Goal: Information Seeking & Learning: Check status

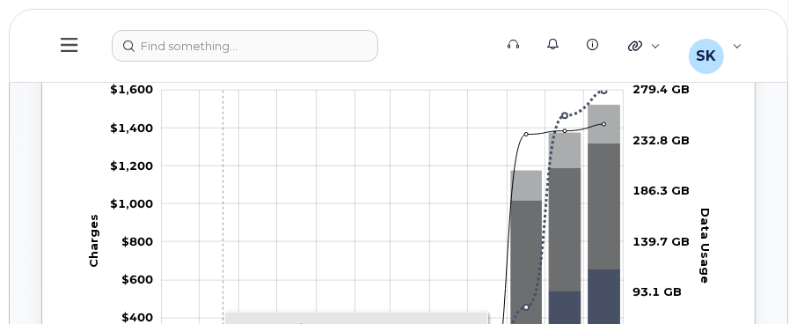
scroll to position [1055, 0]
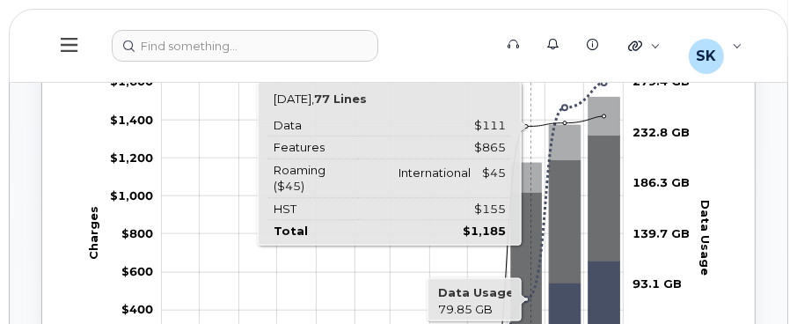
click at [530, 208] on icon "Features" at bounding box center [526, 274] width 31 height 164
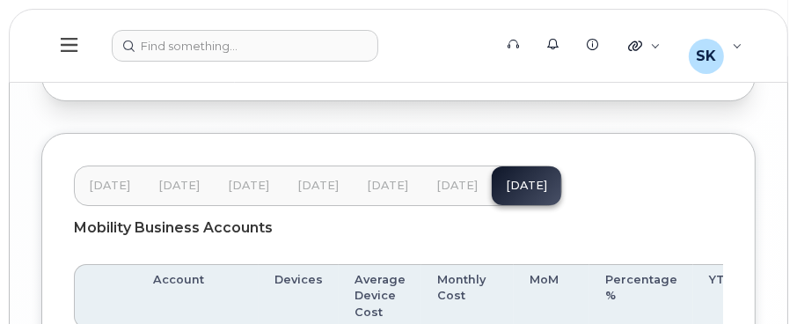
scroll to position [3341, 0]
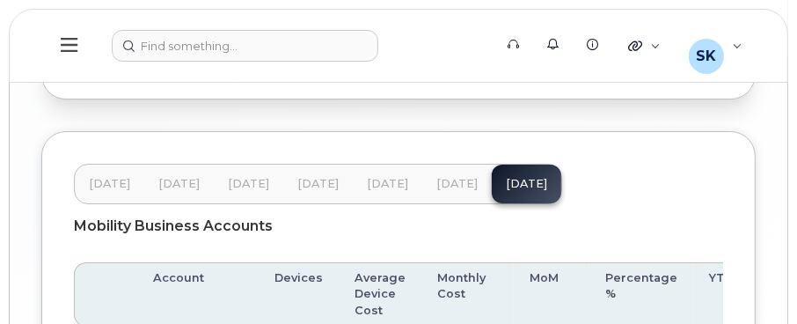
click at [373, 177] on span "[DATE]" at bounding box center [387, 184] width 41 height 14
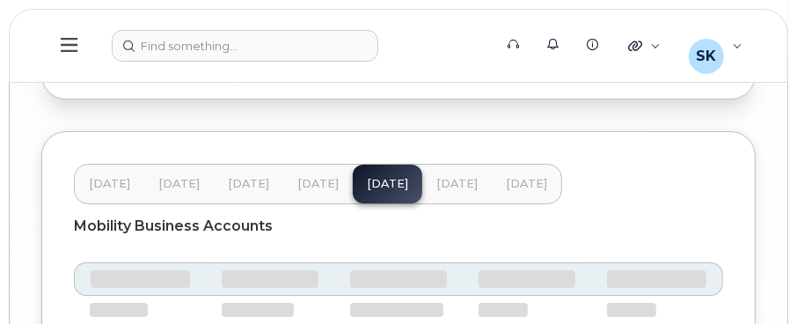
click at [321, 177] on span "[DATE]" at bounding box center [317, 184] width 41 height 14
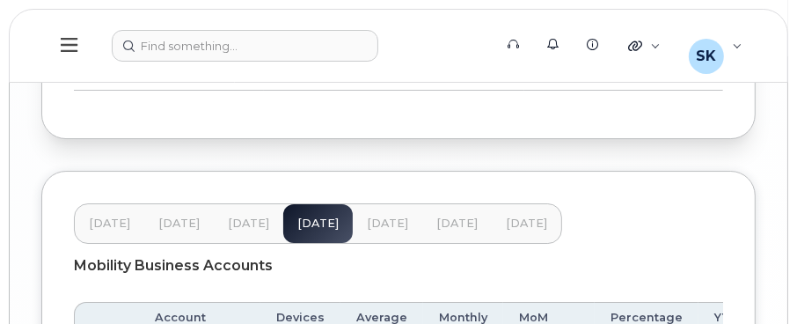
scroll to position [3294, 0]
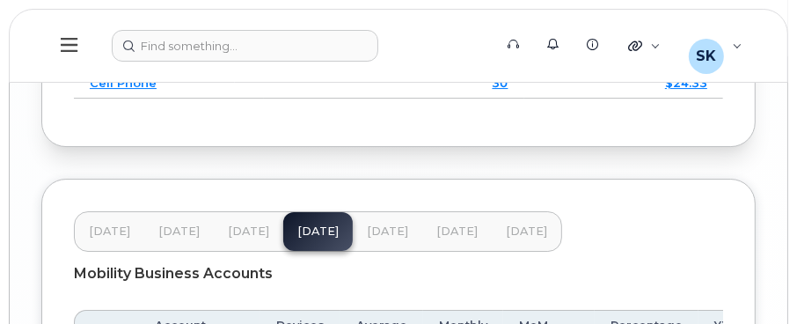
click at [379, 224] on span "[DATE]" at bounding box center [387, 231] width 41 height 14
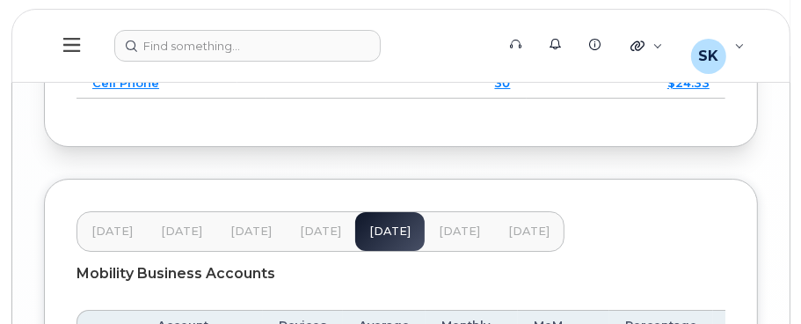
scroll to position [3469, 0]
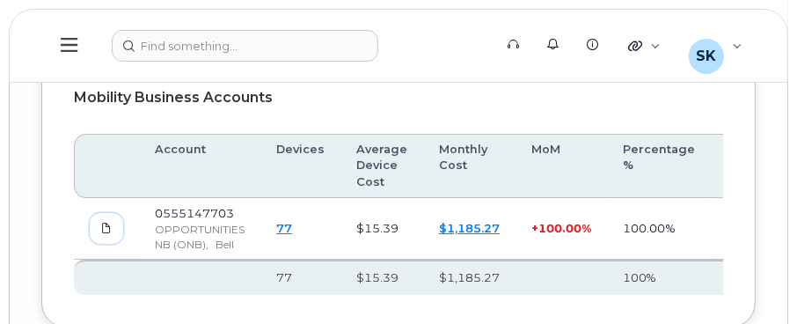
click at [105, 222] on icon at bounding box center [106, 227] width 11 height 11
click at [109, 222] on icon at bounding box center [106, 227] width 11 height 11
click at [101, 222] on icon at bounding box center [106, 227] width 11 height 11
click at [103, 222] on icon at bounding box center [106, 227] width 11 height 11
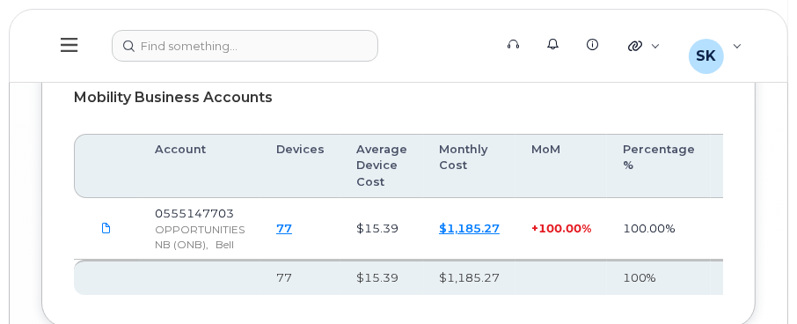
drag, startPoint x: 103, startPoint y: 212, endPoint x: 83, endPoint y: 213, distance: 20.2
click at [83, 213] on td at bounding box center [106, 229] width 65 height 62
click at [455, 221] on link "$1,185.27" at bounding box center [469, 228] width 61 height 14
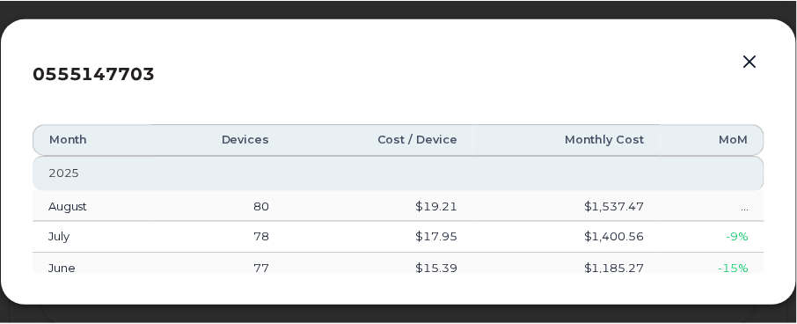
scroll to position [23, 0]
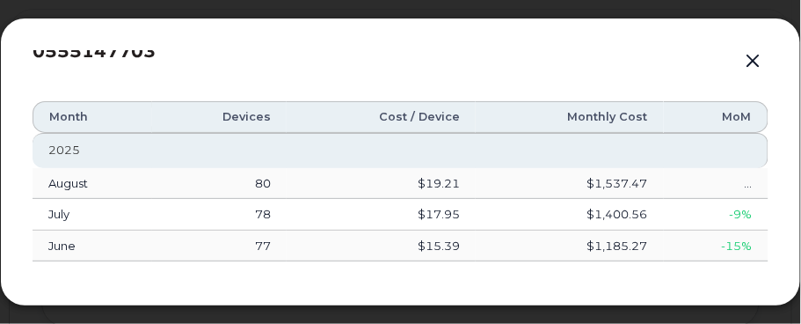
click at [312, 22] on div "0555147703 Month Devices Cost / Device Monthly Cost MoM [DATE] 80 $19.21 $1,537…" at bounding box center [400, 162] width 801 height 288
click at [757, 66] on button "button" at bounding box center [753, 61] width 26 height 25
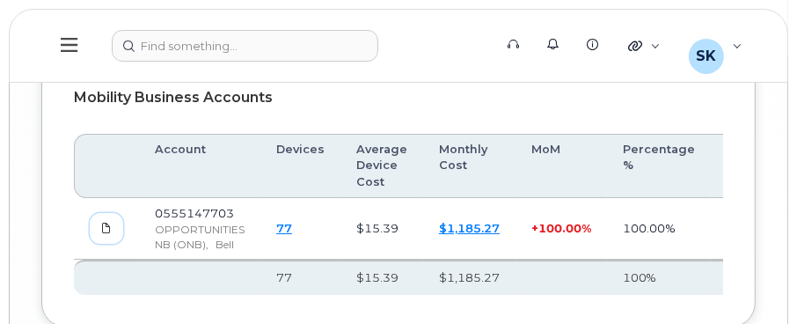
click at [104, 222] on icon at bounding box center [106, 227] width 11 height 11
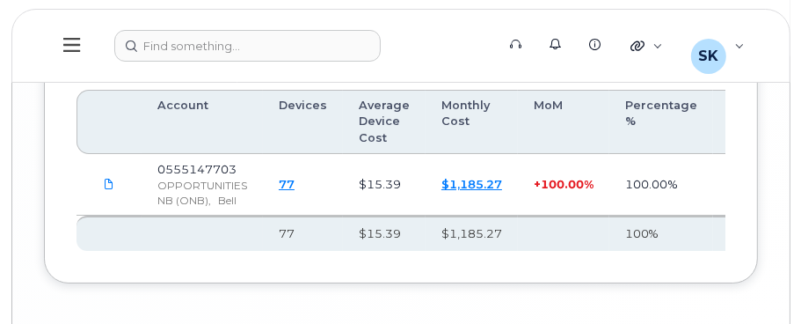
scroll to position [3488, 0]
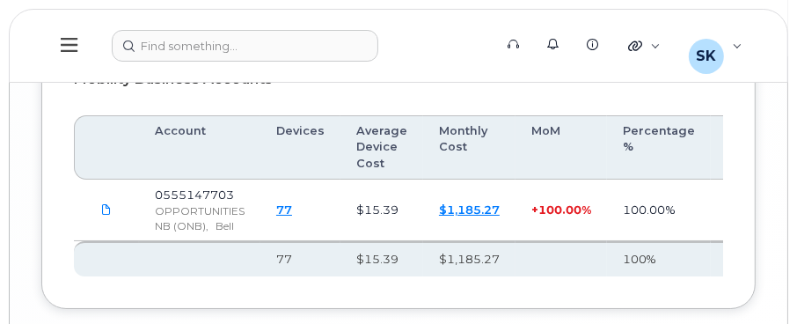
click at [281, 202] on link "77" at bounding box center [284, 209] width 16 height 14
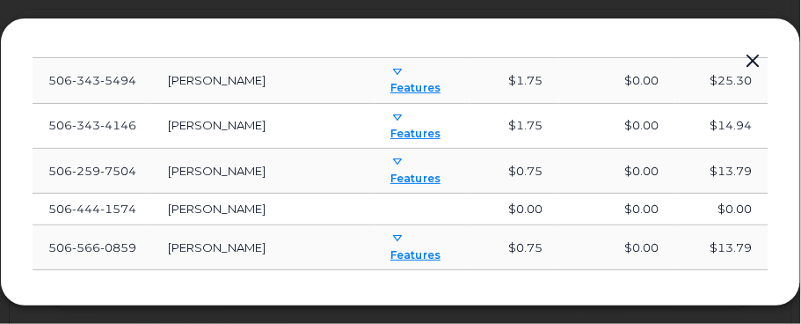
scroll to position [730, 0]
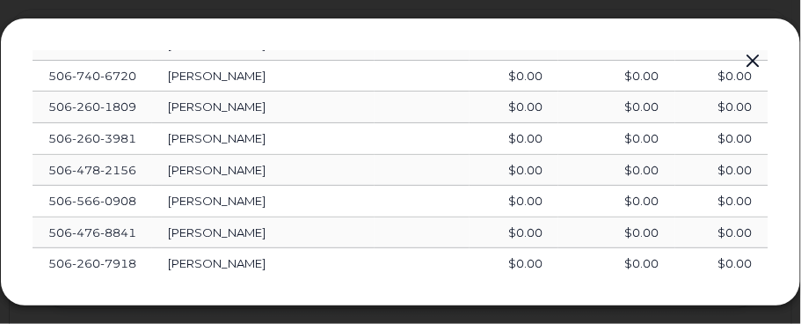
scroll to position [1504, 0]
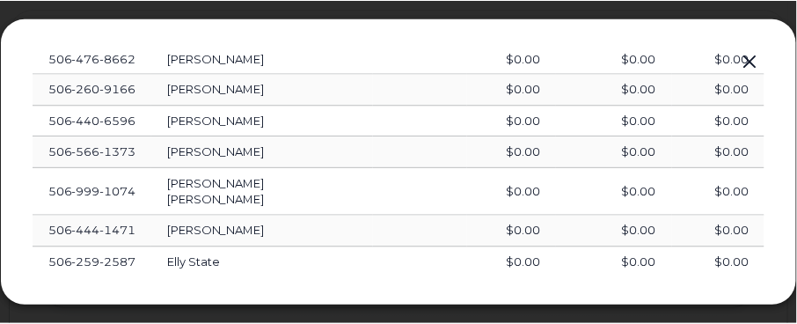
scroll to position [0, 0]
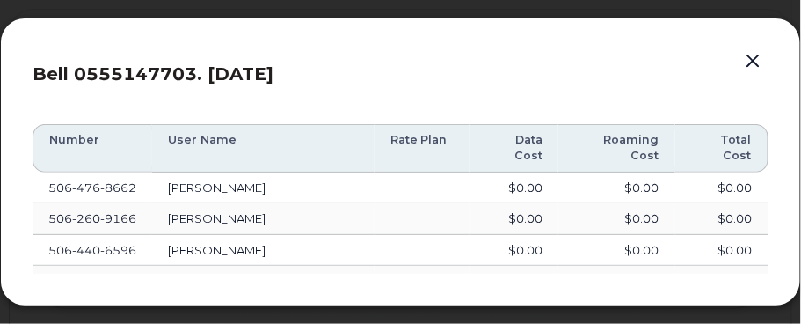
click at [748, 60] on button "button" at bounding box center [753, 61] width 26 height 25
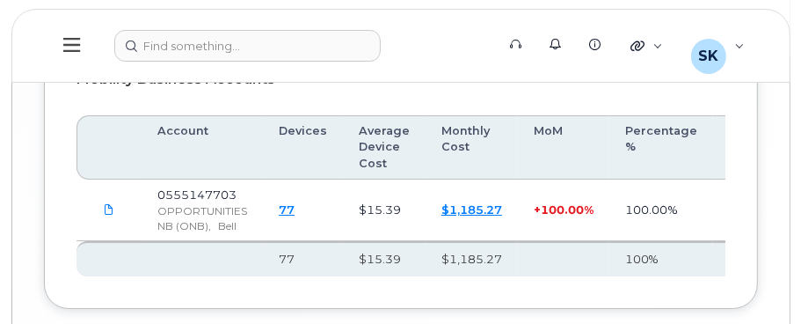
scroll to position [0, 64]
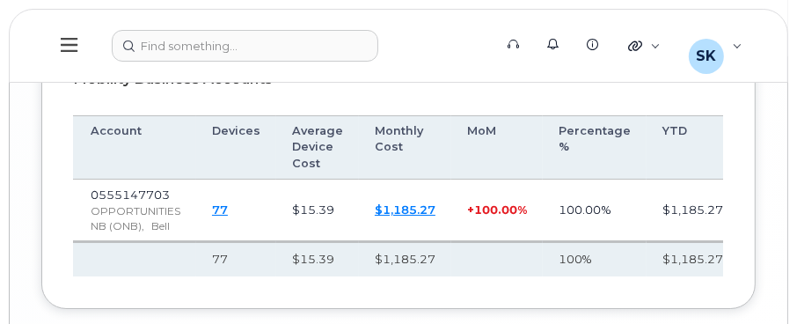
click at [398, 202] on link "$1,185.27" at bounding box center [405, 209] width 61 height 14
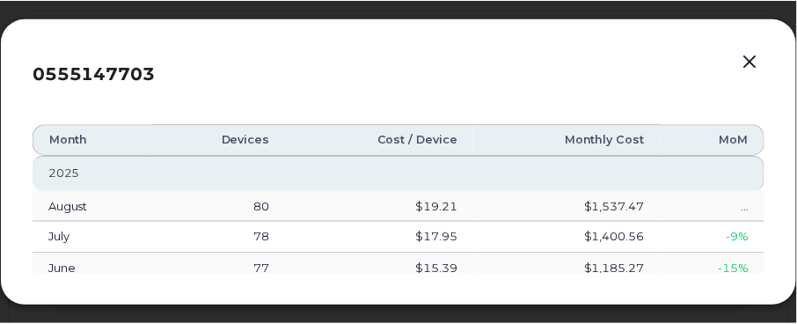
scroll to position [23, 0]
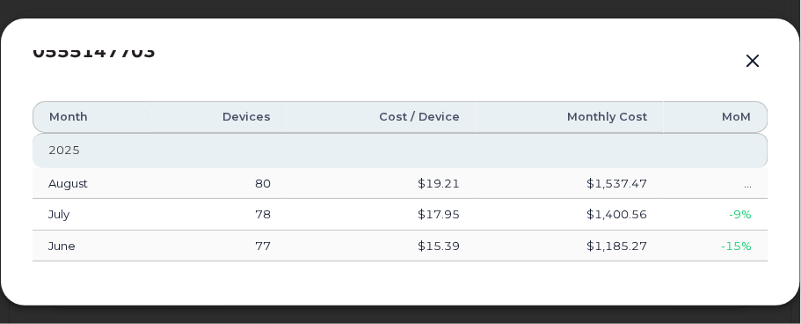
click at [753, 65] on button "button" at bounding box center [753, 61] width 26 height 25
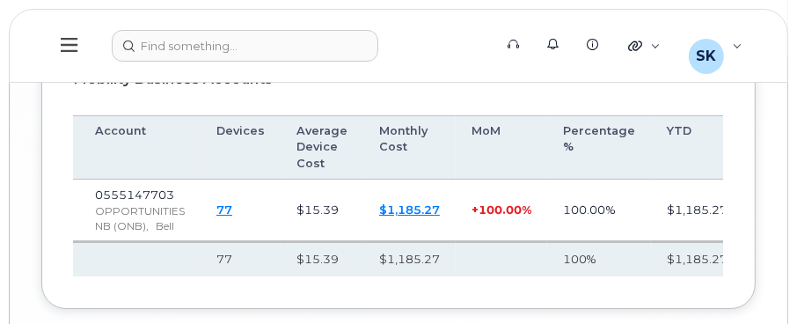
click at [224, 202] on link "77" at bounding box center [224, 209] width 16 height 14
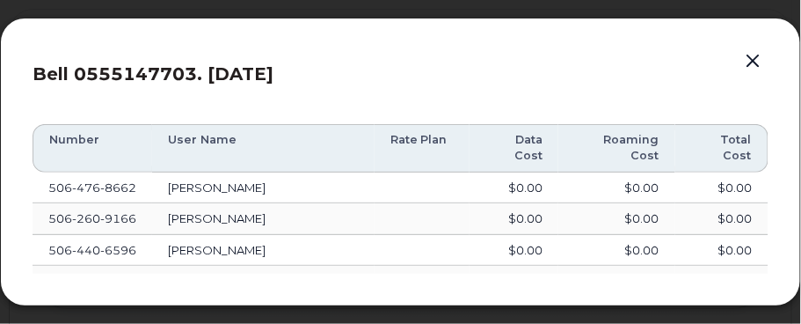
click at [752, 62] on button "button" at bounding box center [753, 61] width 26 height 25
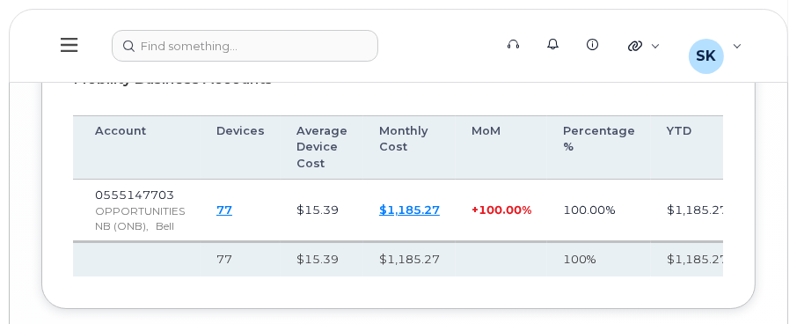
scroll to position [0, 0]
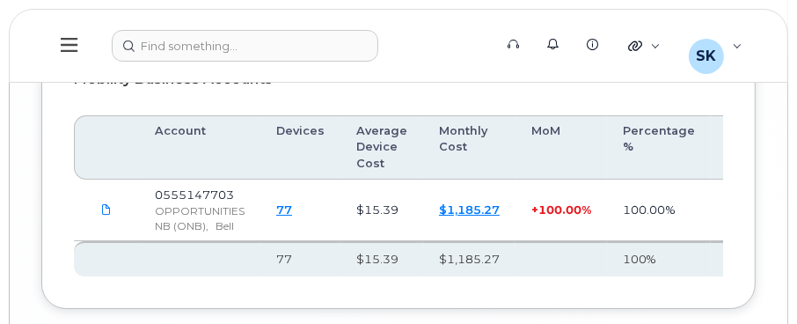
drag, startPoint x: 106, startPoint y: 199, endPoint x: 115, endPoint y: 223, distance: 26.1
click at [115, 222] on td at bounding box center [106, 210] width 65 height 62
click at [103, 204] on icon at bounding box center [106, 209] width 11 height 11
click at [106, 204] on icon at bounding box center [106, 209] width 11 height 11
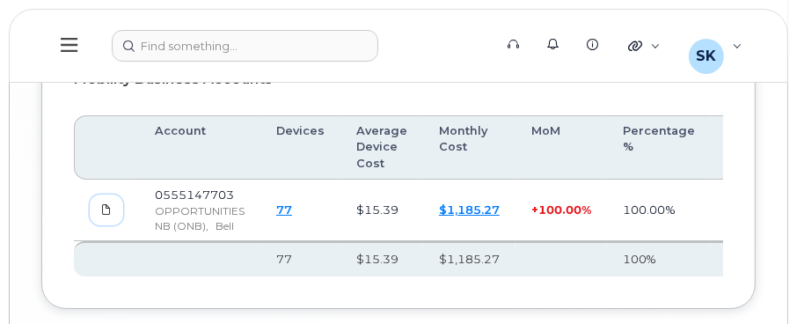
click at [107, 204] on icon at bounding box center [106, 209] width 11 height 11
click at [191, 204] on span "OPPORTUNITIES NB (ONB)," at bounding box center [200, 218] width 90 height 28
click at [136, 199] on td at bounding box center [106, 210] width 65 height 62
click at [111, 201] on span at bounding box center [106, 209] width 16 height 16
drag, startPoint x: 446, startPoint y: 193, endPoint x: 164, endPoint y: 188, distance: 281.4
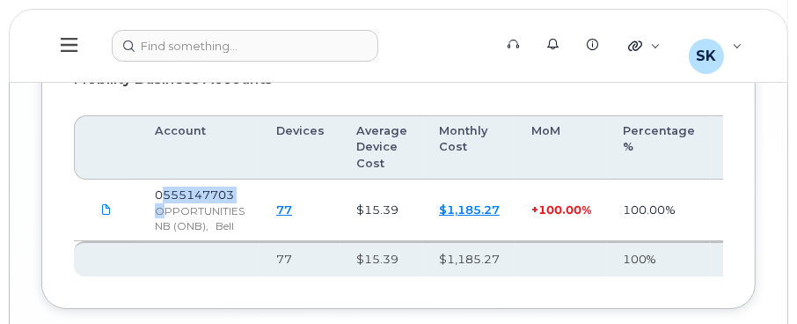
click at [164, 188] on td "0555147703 OPPORTUNITIES NB (ONB), Bell" at bounding box center [199, 210] width 121 height 62
drag, startPoint x: 164, startPoint y: 188, endPoint x: 110, endPoint y: 195, distance: 55.0
click at [110, 204] on icon at bounding box center [106, 209] width 11 height 11
drag, startPoint x: 104, startPoint y: 200, endPoint x: 98, endPoint y: 192, distance: 10.3
drag, startPoint x: 98, startPoint y: 192, endPoint x: 300, endPoint y: 216, distance: 202.8
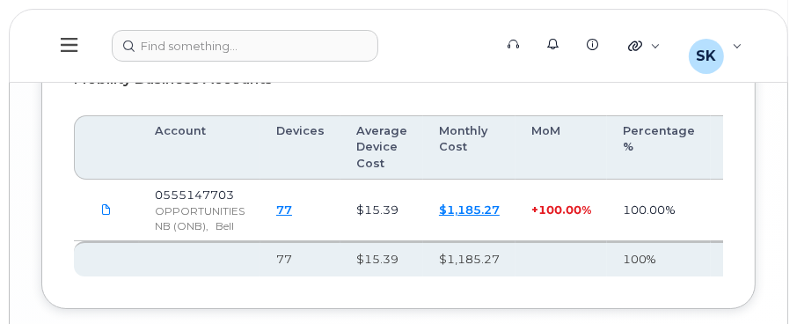
click at [304, 216] on td "77" at bounding box center [300, 210] width 80 height 62
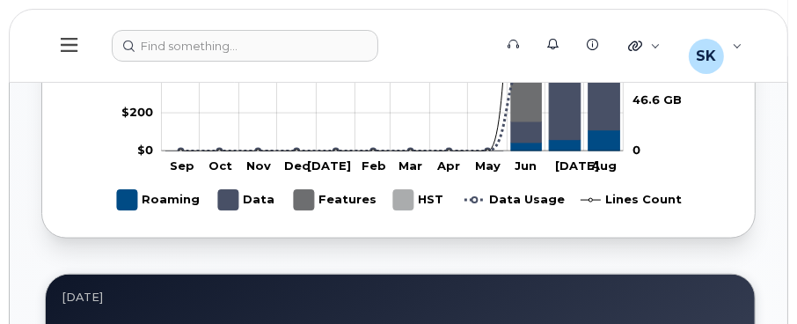
scroll to position [1026, 0]
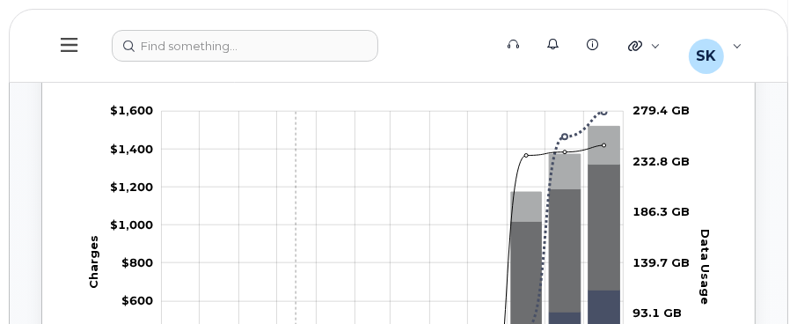
click at [294, 141] on rect "Chart" at bounding box center [393, 263] width 462 height 303
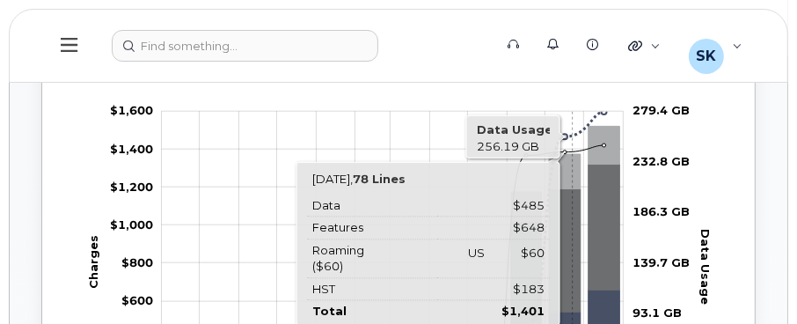
click at [571, 276] on icon "Features" at bounding box center [566, 250] width 32 height 123
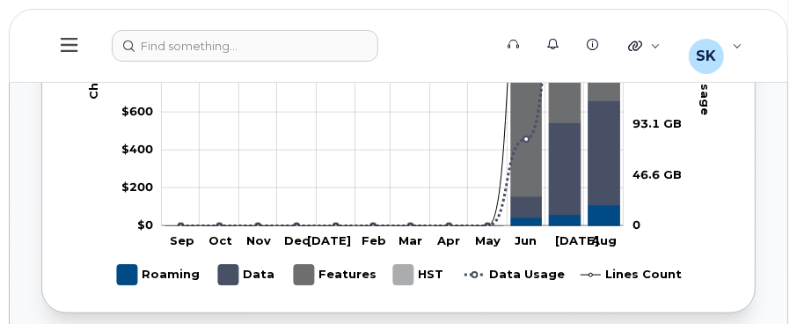
scroll to position [1231, 0]
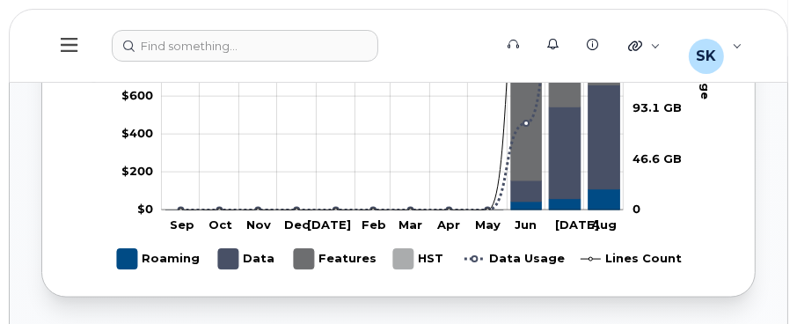
click at [601, 195] on icon "110.8 2025-08-01" at bounding box center [604, 199] width 32 height 21
click at [552, 199] on icon "60 2025-07-01" at bounding box center [566, 204] width 32 height 11
click at [557, 194] on g "Chart" at bounding box center [393, 58] width 454 height 303
click at [557, 194] on icon "Data" at bounding box center [566, 151] width 32 height 91
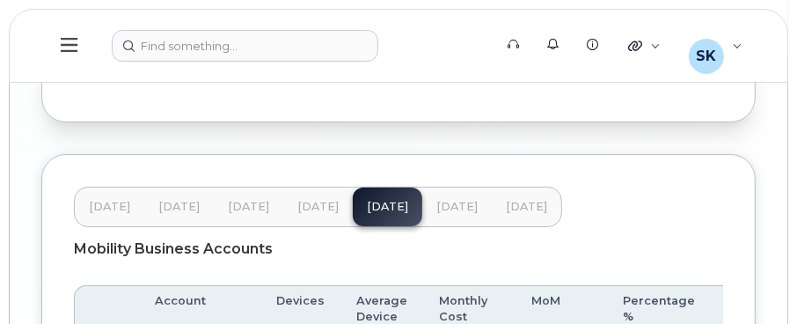
scroll to position [3312, 0]
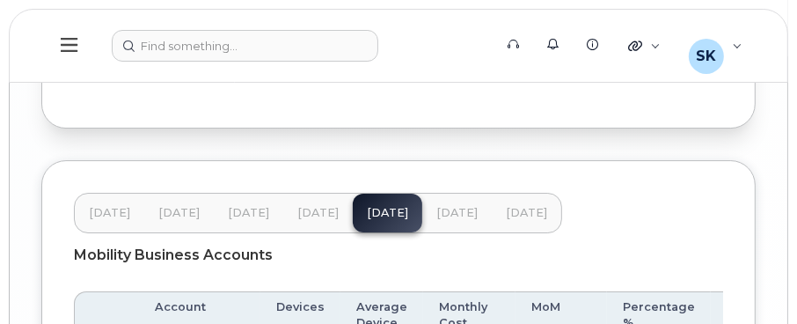
click at [446, 206] on span "[DATE]" at bounding box center [456, 213] width 41 height 14
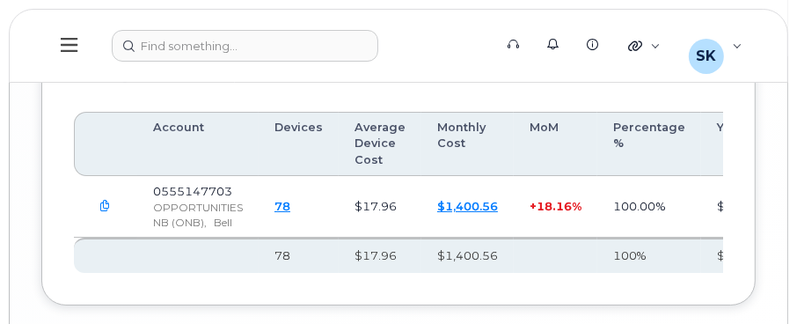
scroll to position [3400, 0]
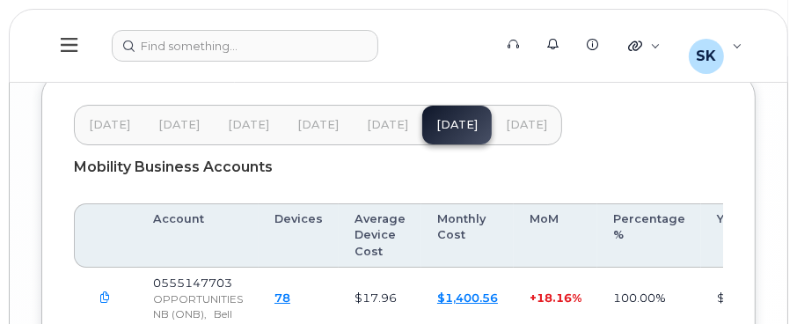
click at [106, 292] on icon "button" at bounding box center [105, 297] width 11 height 11
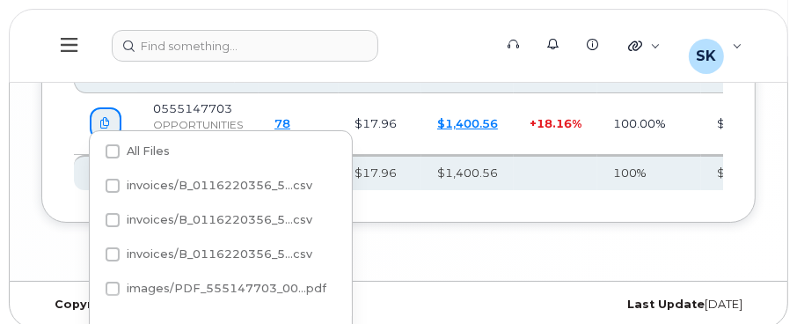
scroll to position [3576, 0]
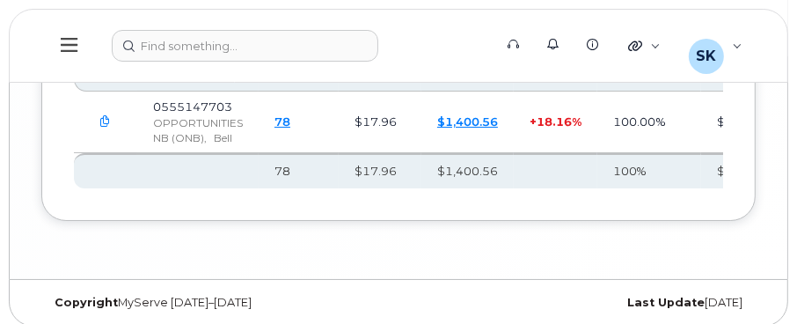
scroll to position [3136, 0]
